Goal: Information Seeking & Learning: Check status

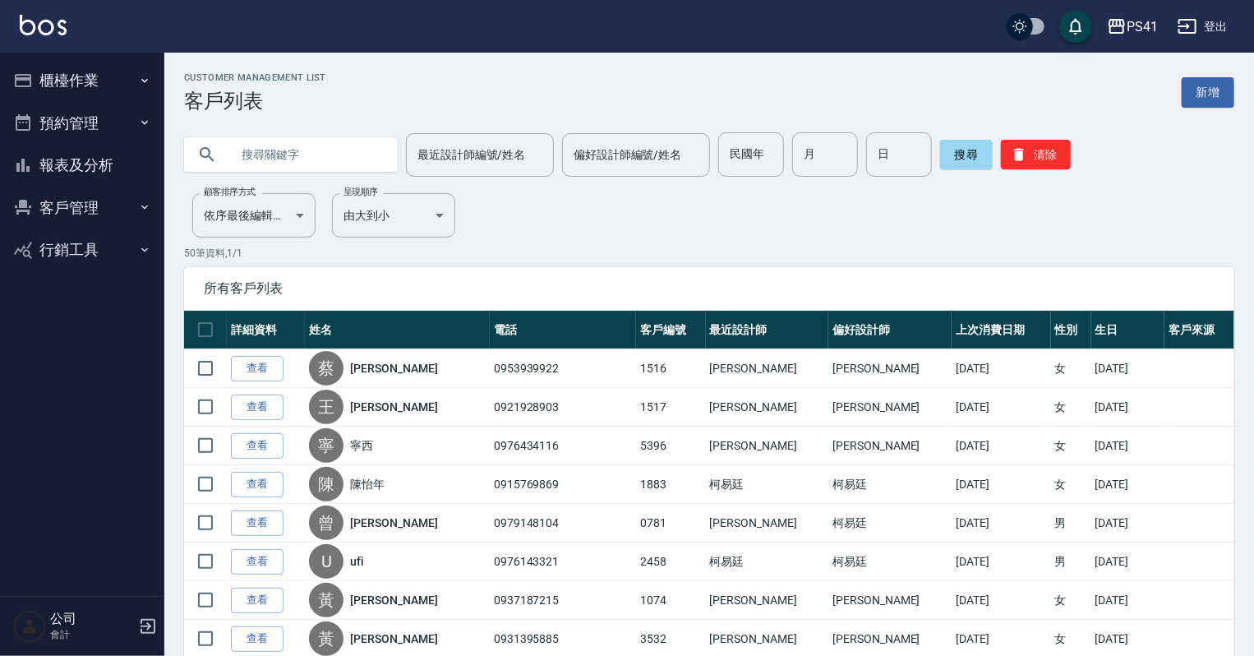
click at [104, 156] on button "報表及分析" at bounding box center [82, 165] width 151 height 43
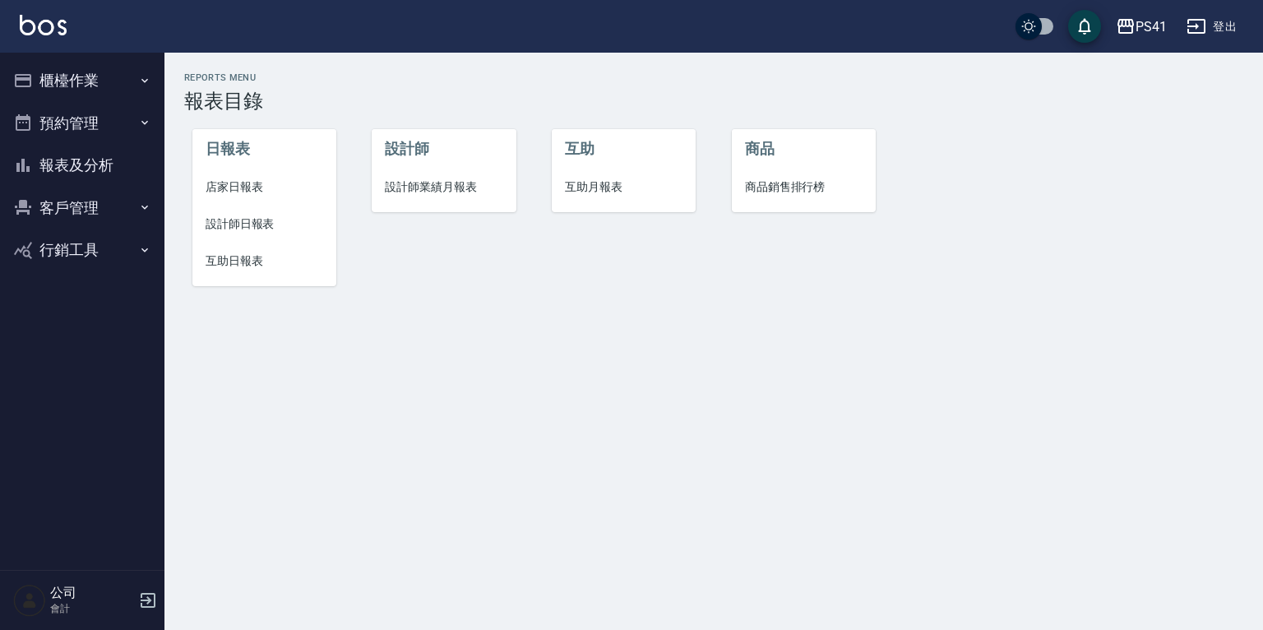
click at [432, 191] on span "設計師業績月報表" at bounding box center [444, 186] width 118 height 17
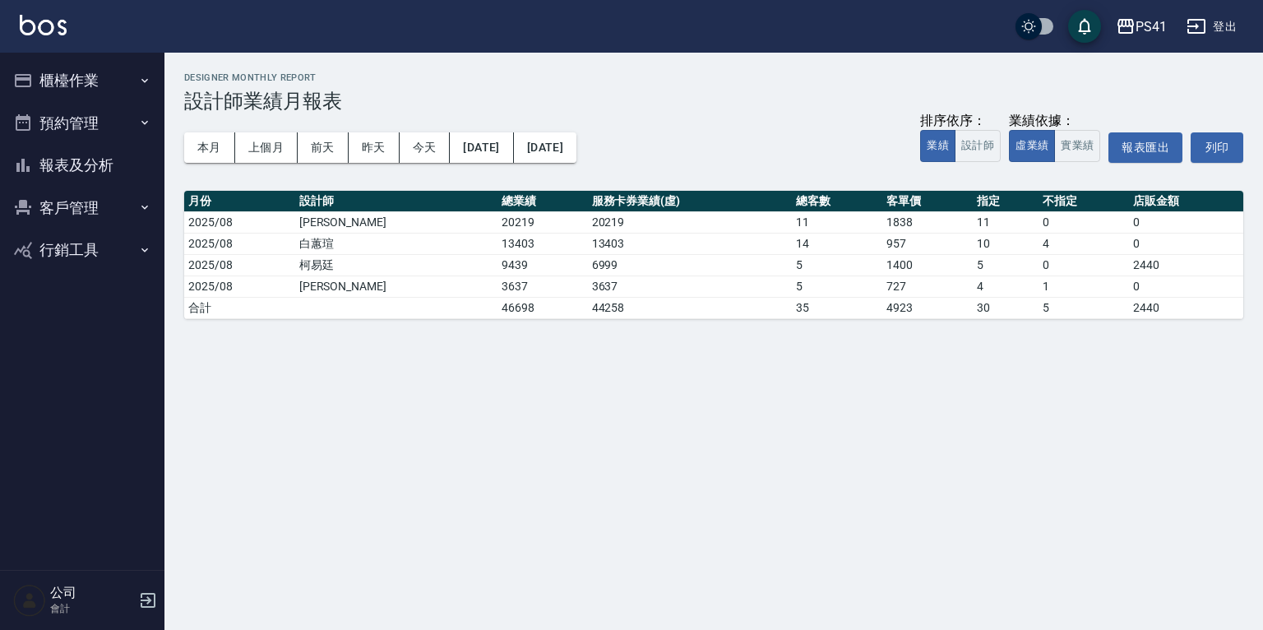
drag, startPoint x: 86, startPoint y: 201, endPoint x: 92, endPoint y: 178, distance: 23.7
click at [86, 197] on button "客戶管理" at bounding box center [82, 208] width 151 height 43
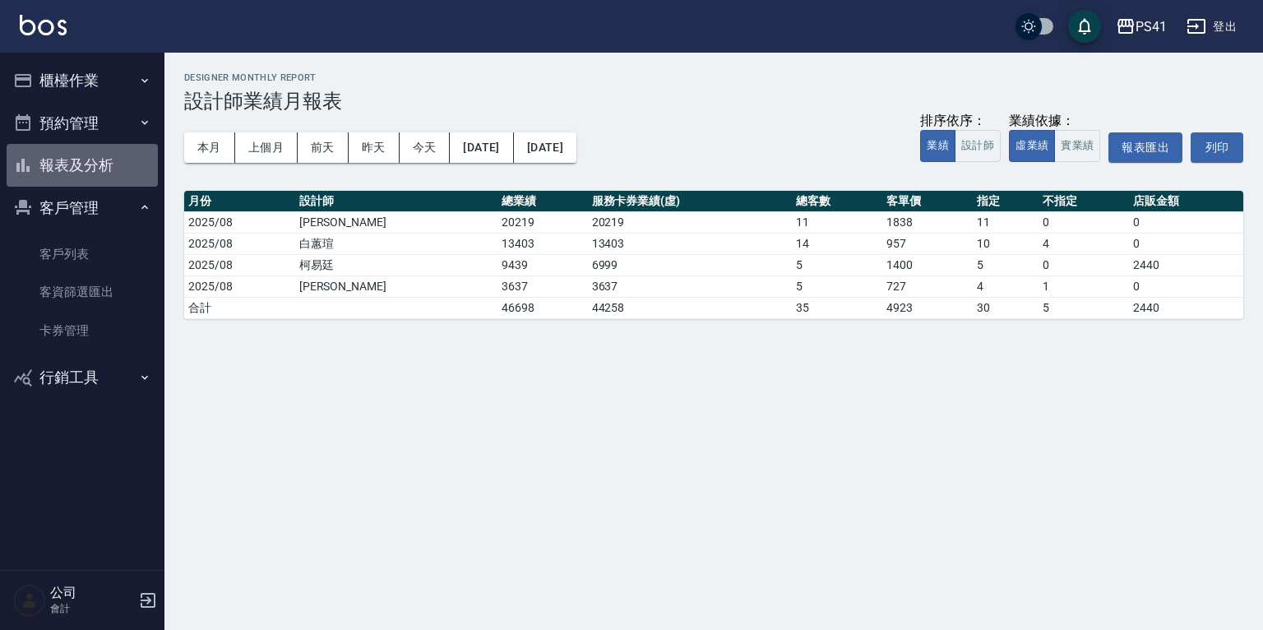
click at [99, 163] on button "報表及分析" at bounding box center [82, 165] width 151 height 43
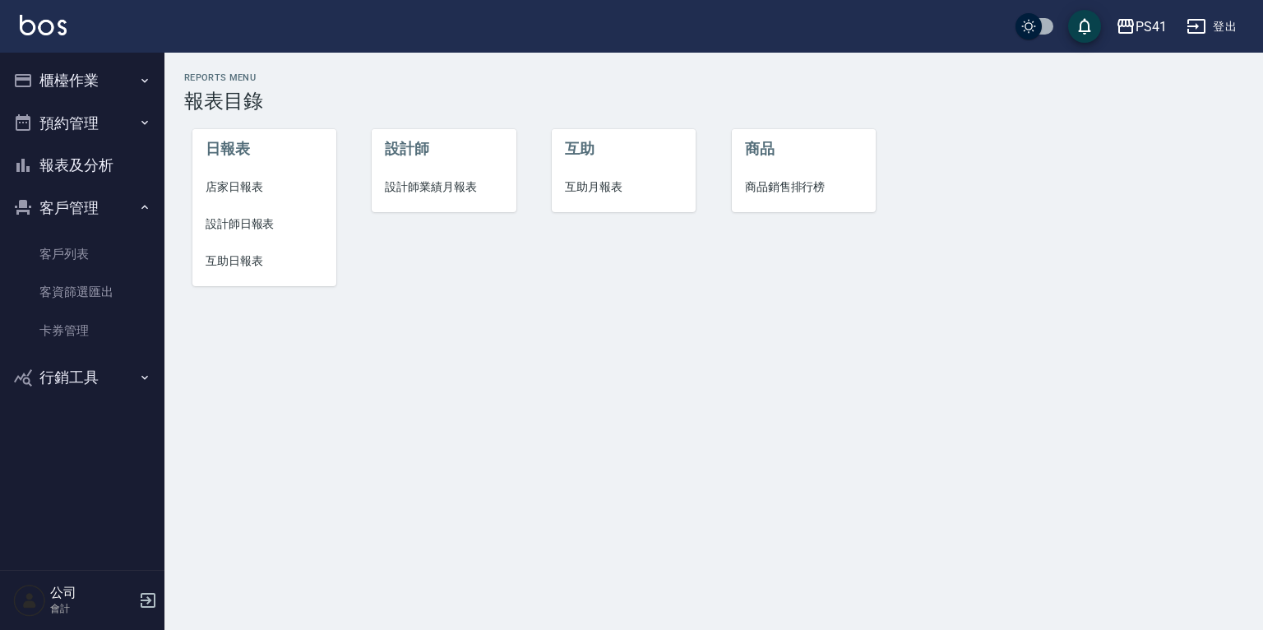
click at [252, 217] on span "設計師日報表" at bounding box center [265, 223] width 118 height 17
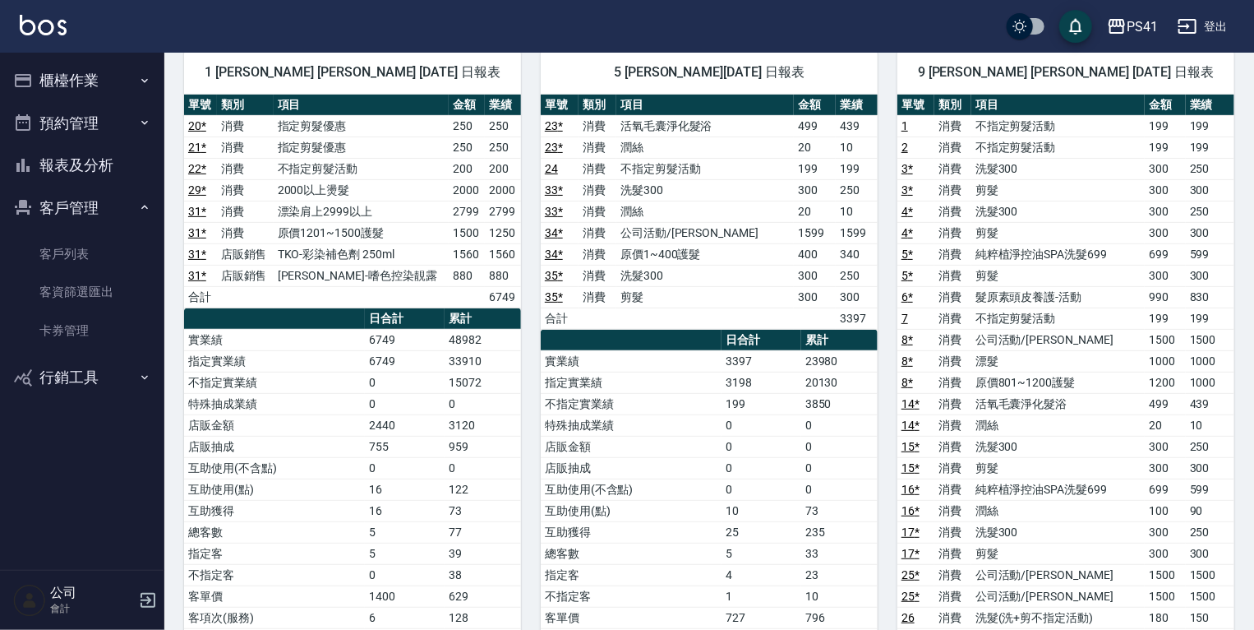
scroll to position [132, 0]
drag, startPoint x: 799, startPoint y: 357, endPoint x: 623, endPoint y: 362, distance: 176.0
click at [623, 362] on tr "實業績 3397 23980" at bounding box center [709, 360] width 337 height 21
click at [536, 510] on div "5 Rolla [PERSON_NAME][DATE] 日報表 單號 類別 項目 金額 業績 23 * 消費 活氧毛囊淨化髮浴 499 439 23 * 消費…" at bounding box center [699, 542] width 357 height 1023
drag, startPoint x: 843, startPoint y: 362, endPoint x: 763, endPoint y: 362, distance: 80.6
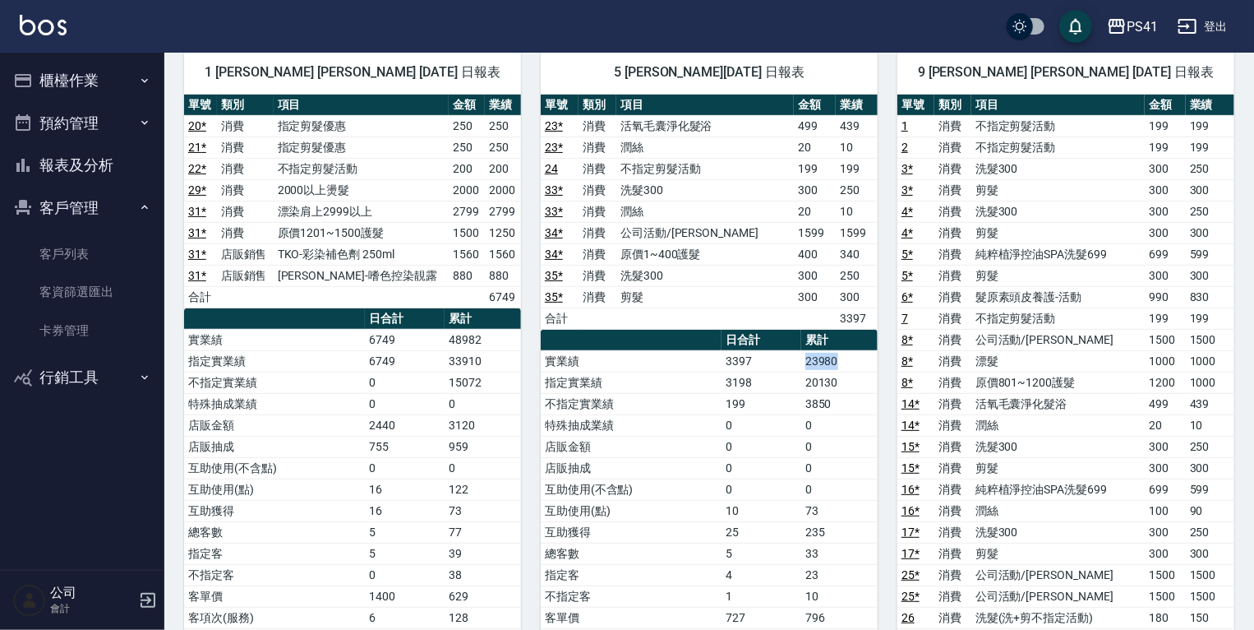
click at [763, 362] on tr "實業績 3397 23980" at bounding box center [709, 360] width 337 height 21
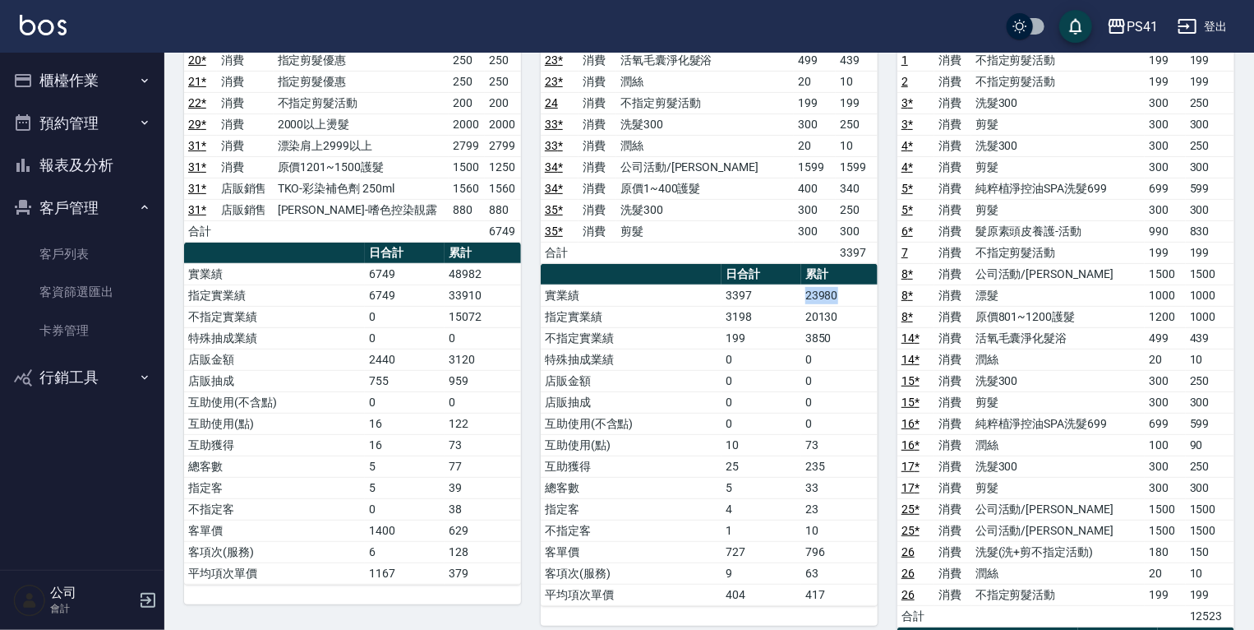
scroll to position [263, 0]
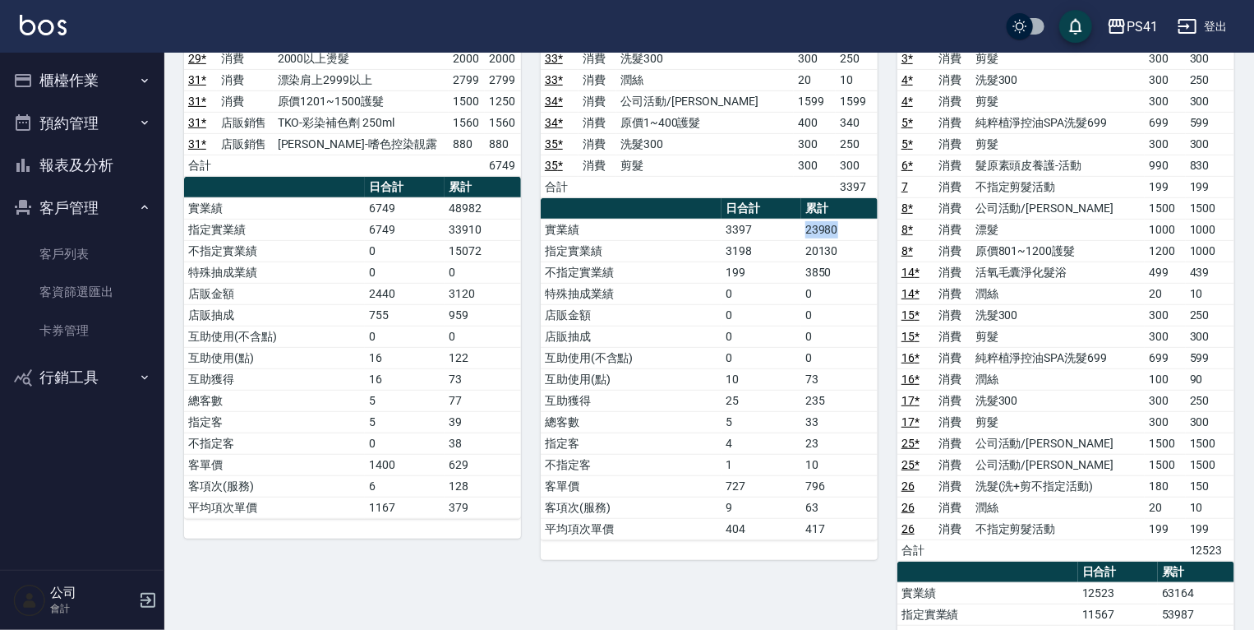
click at [94, 163] on button "報表及分析" at bounding box center [82, 165] width 151 height 43
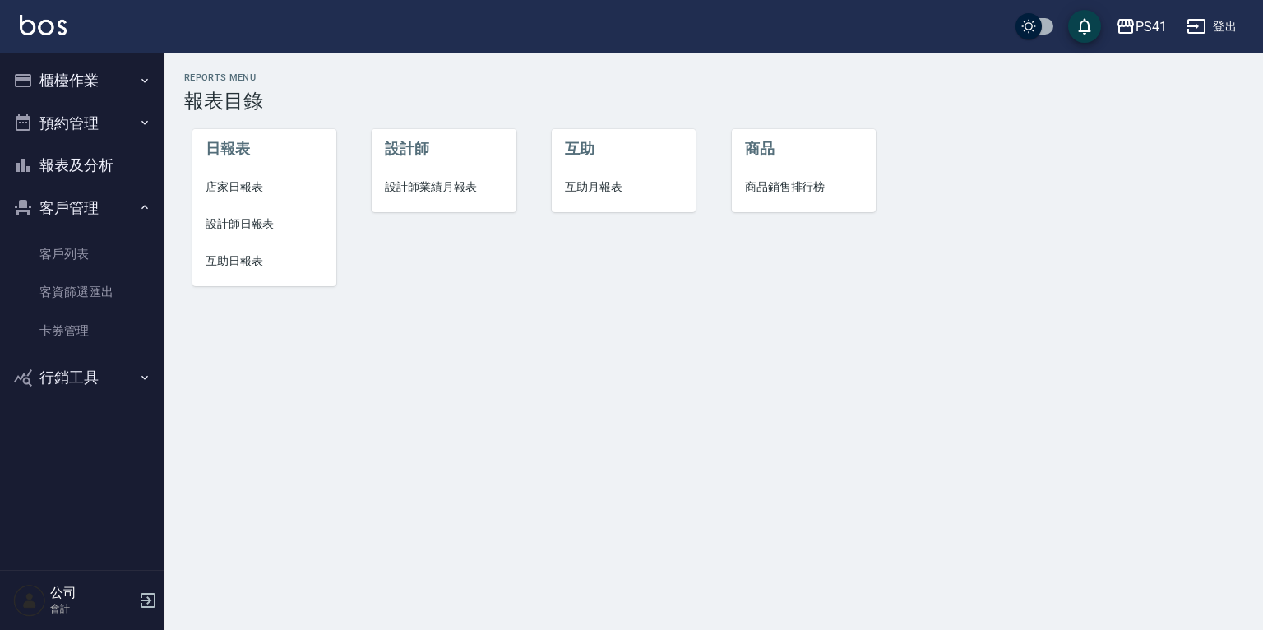
click at [226, 263] on span "互助日報表" at bounding box center [265, 260] width 118 height 17
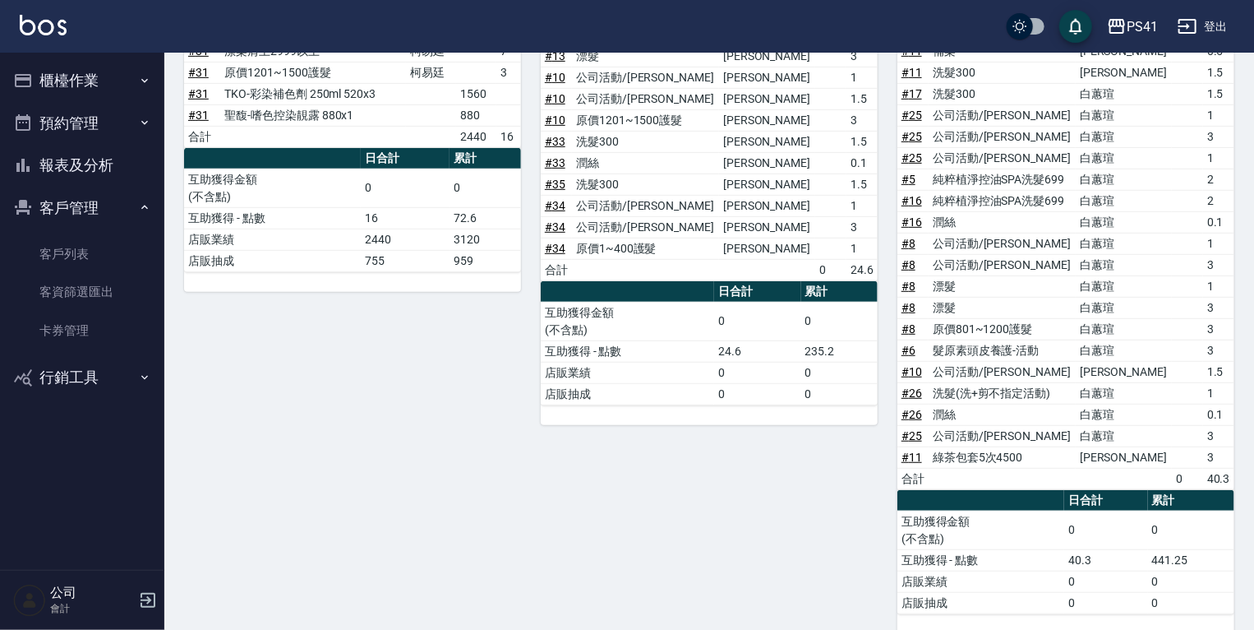
scroll to position [408, 0]
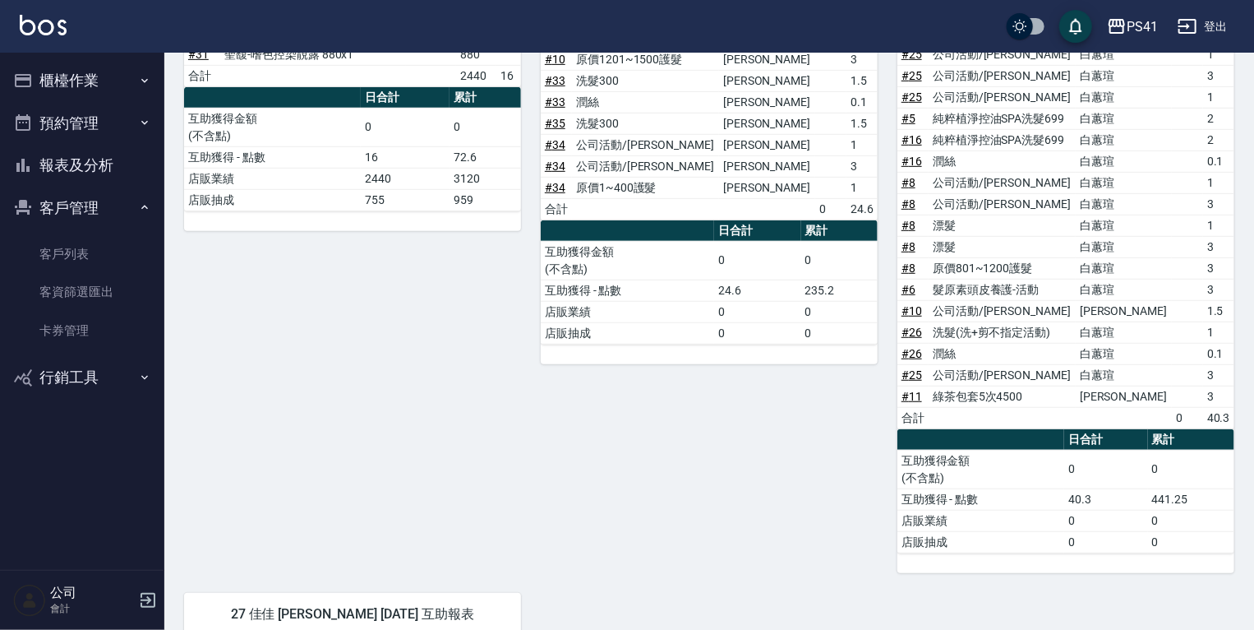
click at [113, 233] on ul "客戶列表 客資篩選匯出 卡券管理" at bounding box center [82, 292] width 151 height 127
click at [112, 250] on link "客戶列表" at bounding box center [82, 254] width 151 height 38
